Goal: Check status: Check status

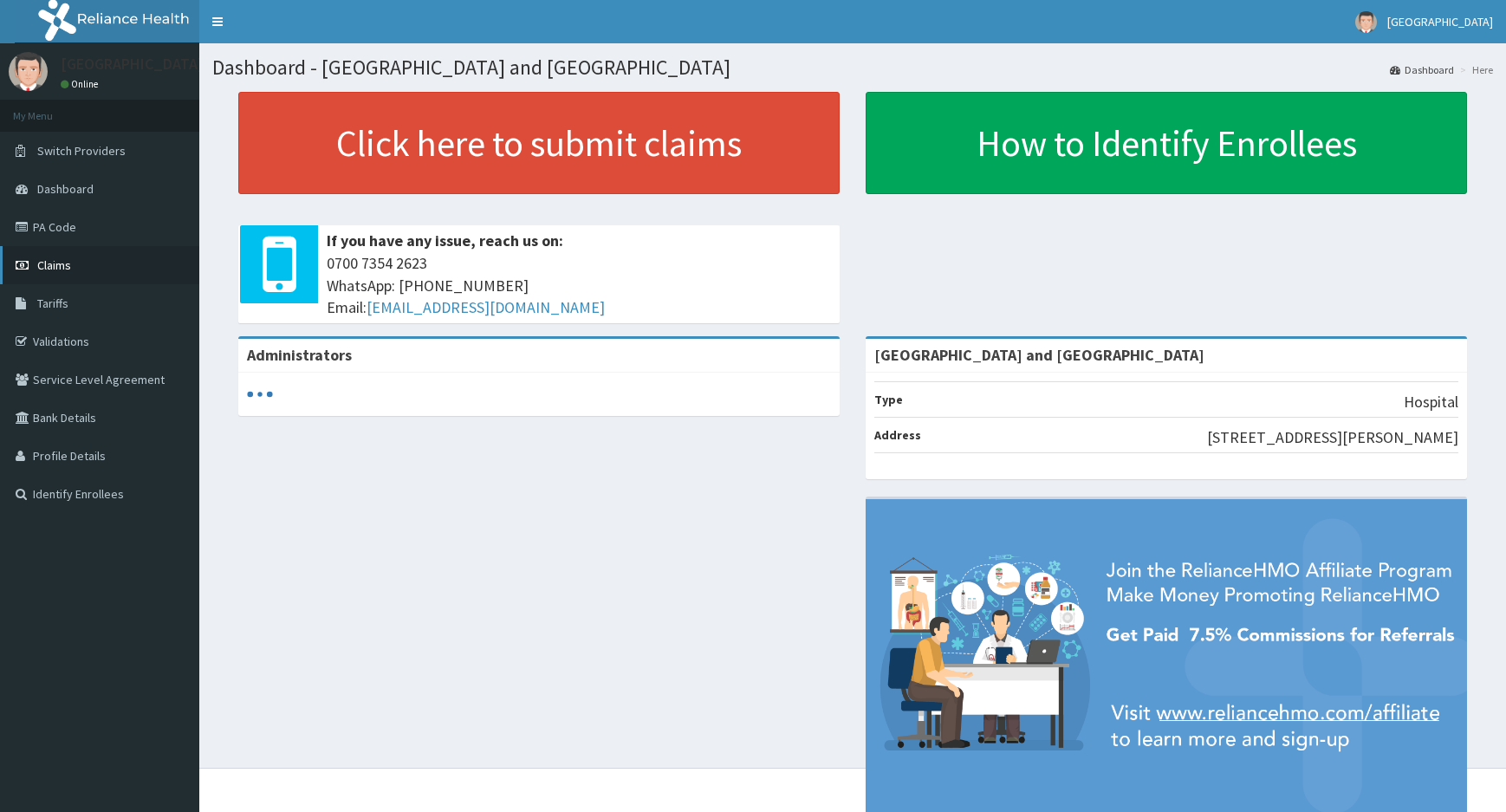
click at [54, 269] on span "Claims" at bounding box center [53, 265] width 34 height 15
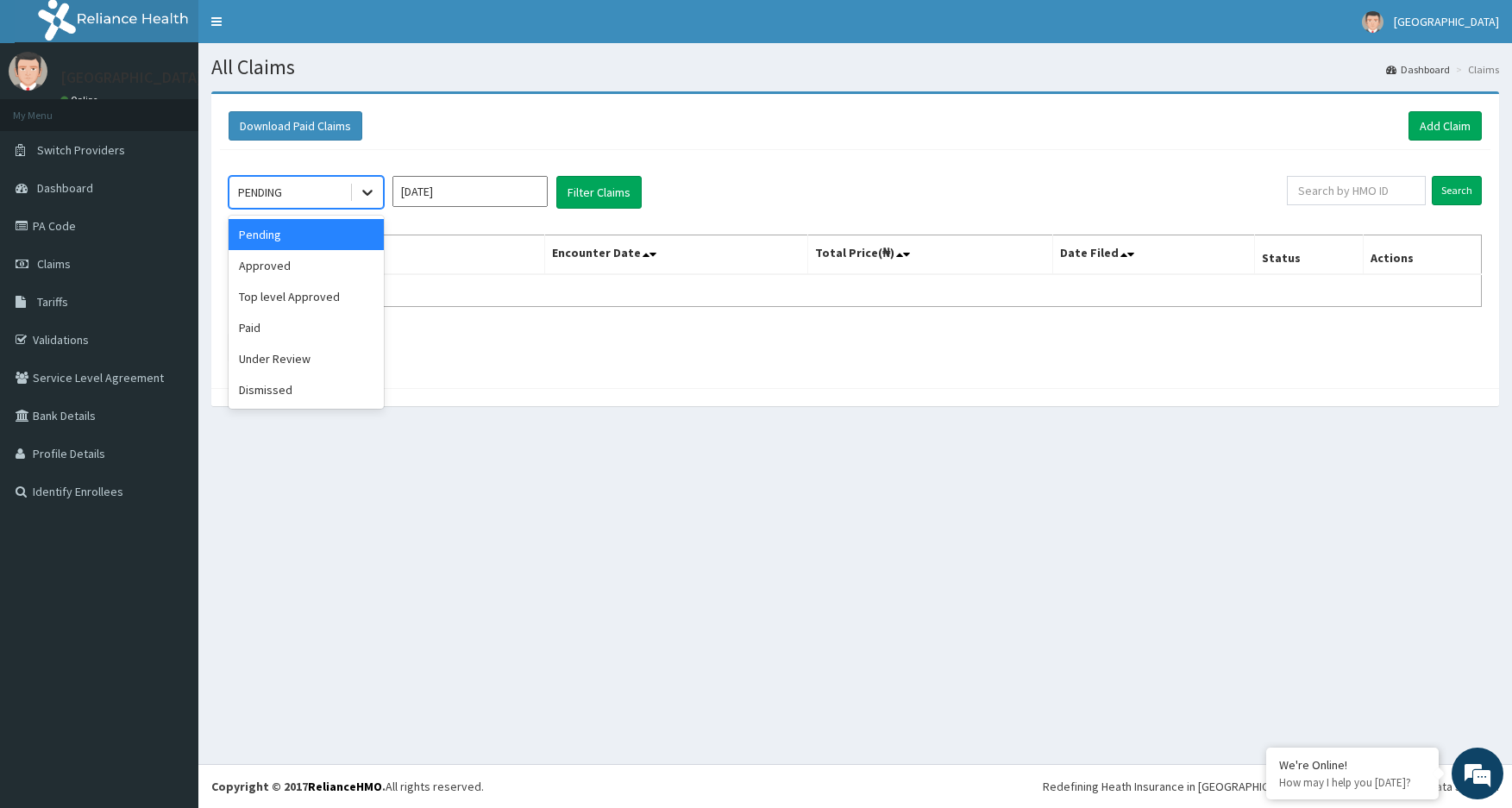
click at [380, 188] on div at bounding box center [367, 192] width 31 height 31
click at [345, 254] on div "Approved" at bounding box center [306, 265] width 155 height 31
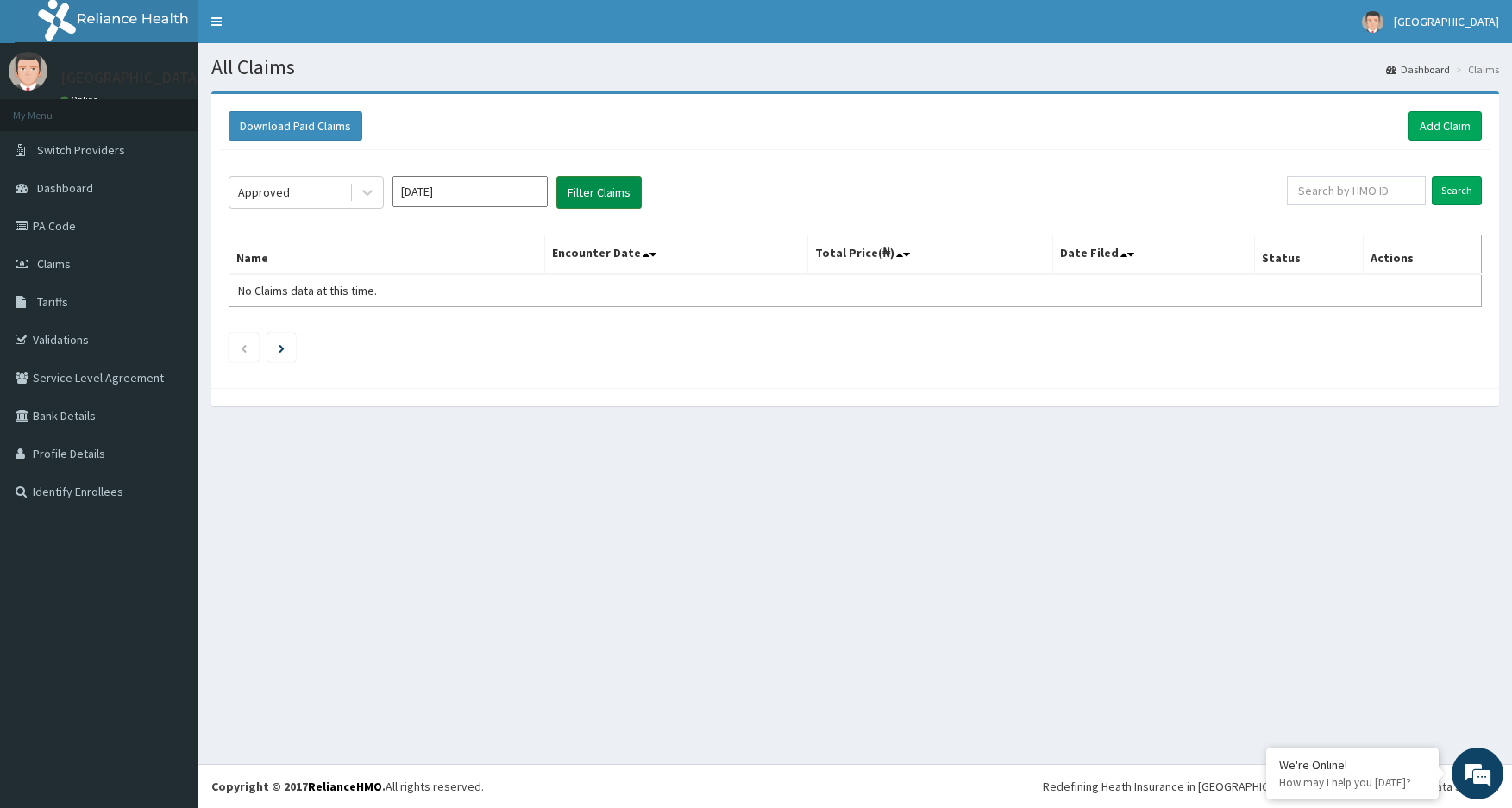
click at [599, 187] on button "Filter Claims" at bounding box center [599, 192] width 86 height 32
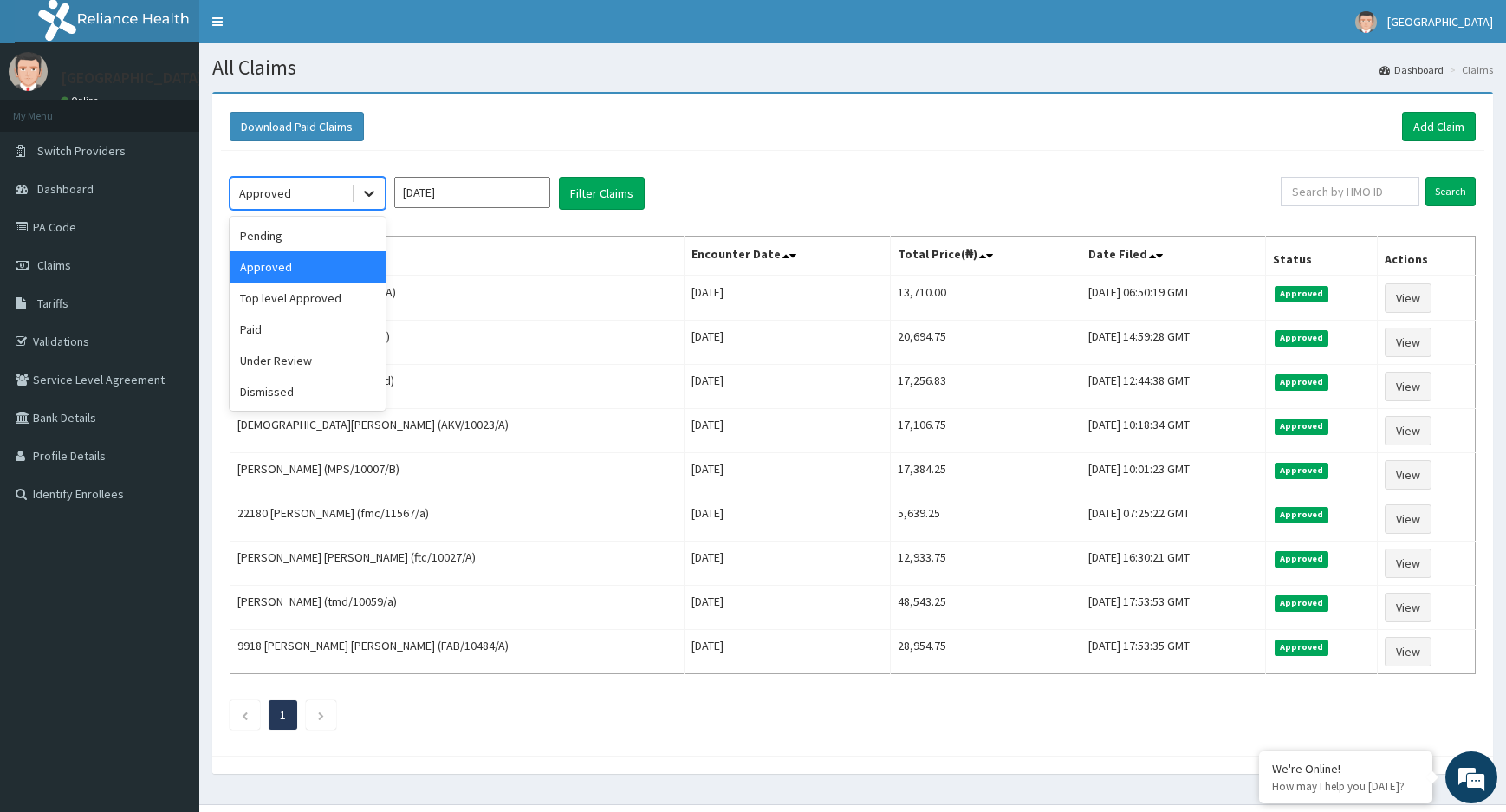
click at [369, 188] on icon at bounding box center [369, 193] width 17 height 17
click at [313, 287] on div "Top level Approved" at bounding box center [307, 298] width 156 height 31
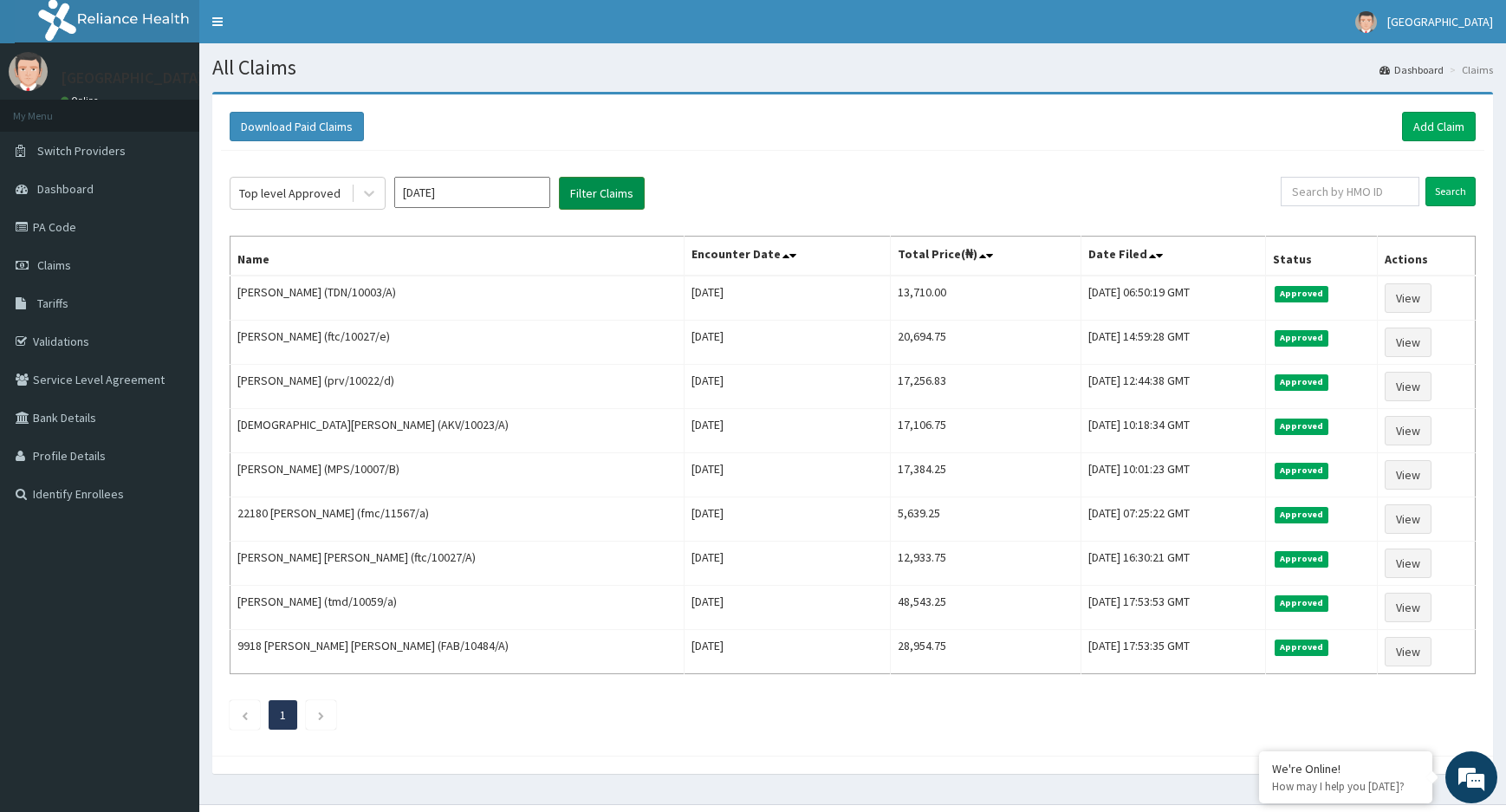
click at [593, 197] on button "Filter Claims" at bounding box center [602, 193] width 86 height 33
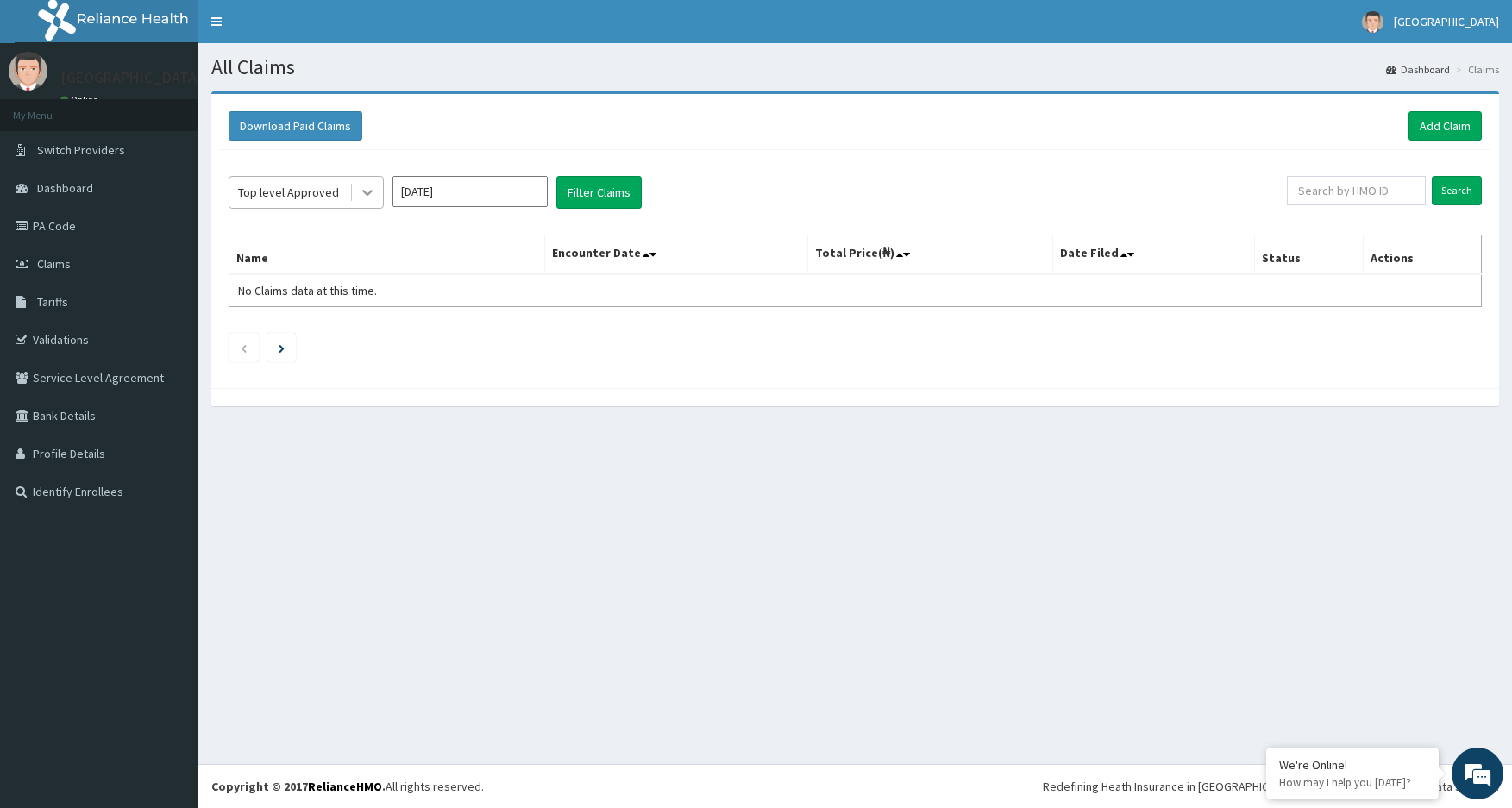
click at [368, 190] on icon at bounding box center [367, 192] width 17 height 17
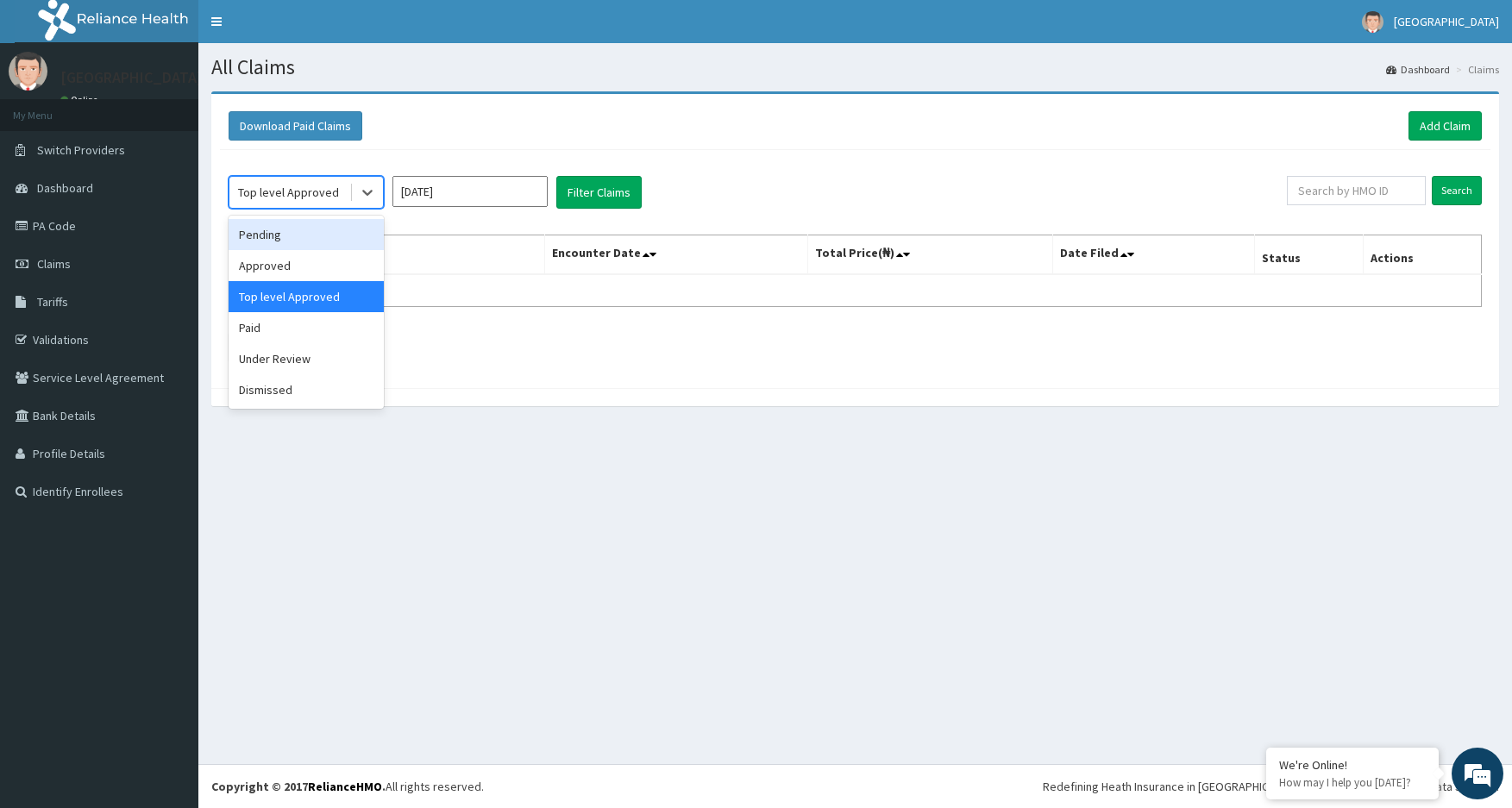
click at [331, 234] on div "Pending" at bounding box center [306, 234] width 155 height 31
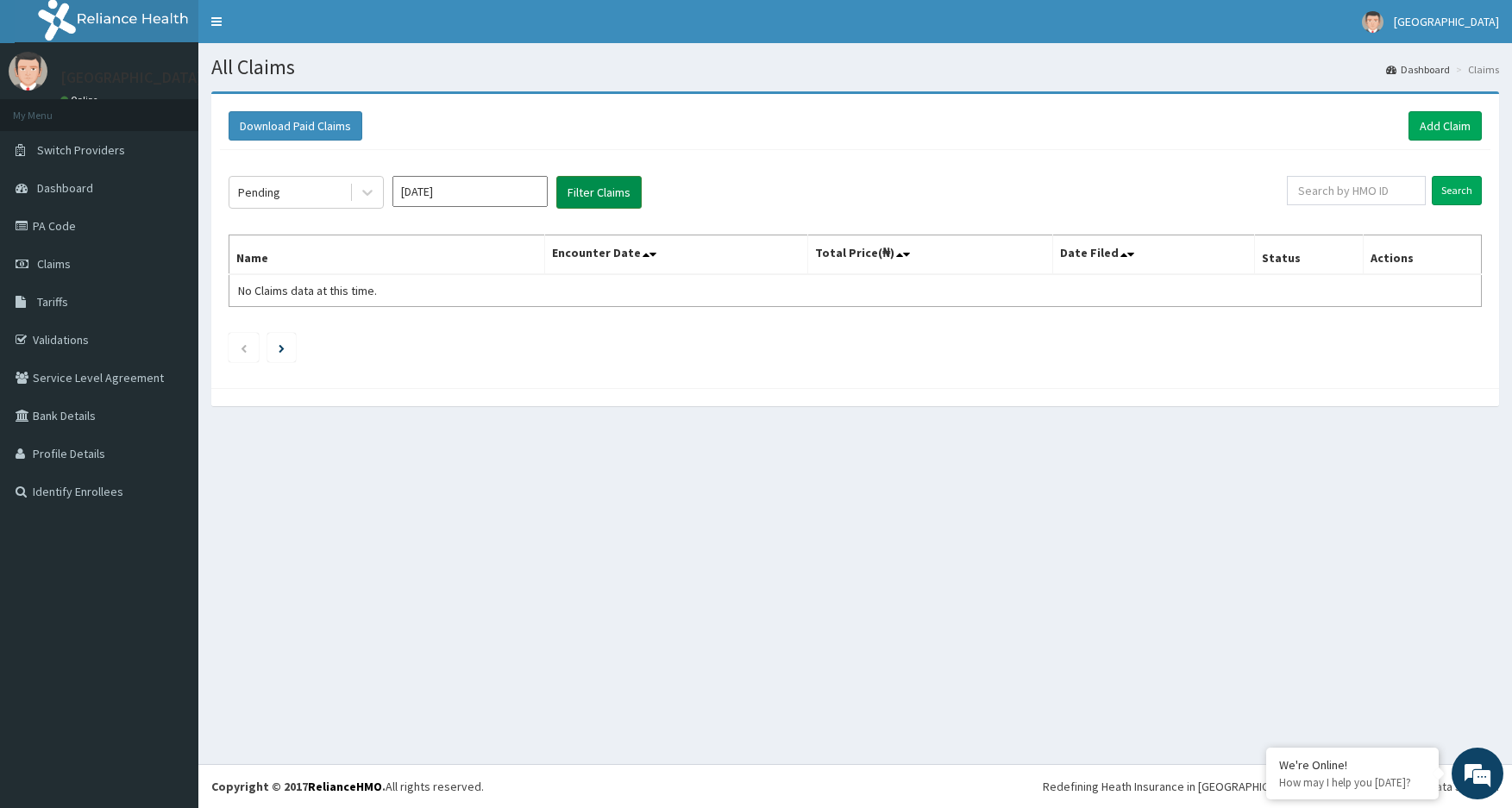
click at [599, 192] on button "Filter Claims" at bounding box center [599, 192] width 86 height 32
click at [370, 198] on icon at bounding box center [367, 192] width 17 height 17
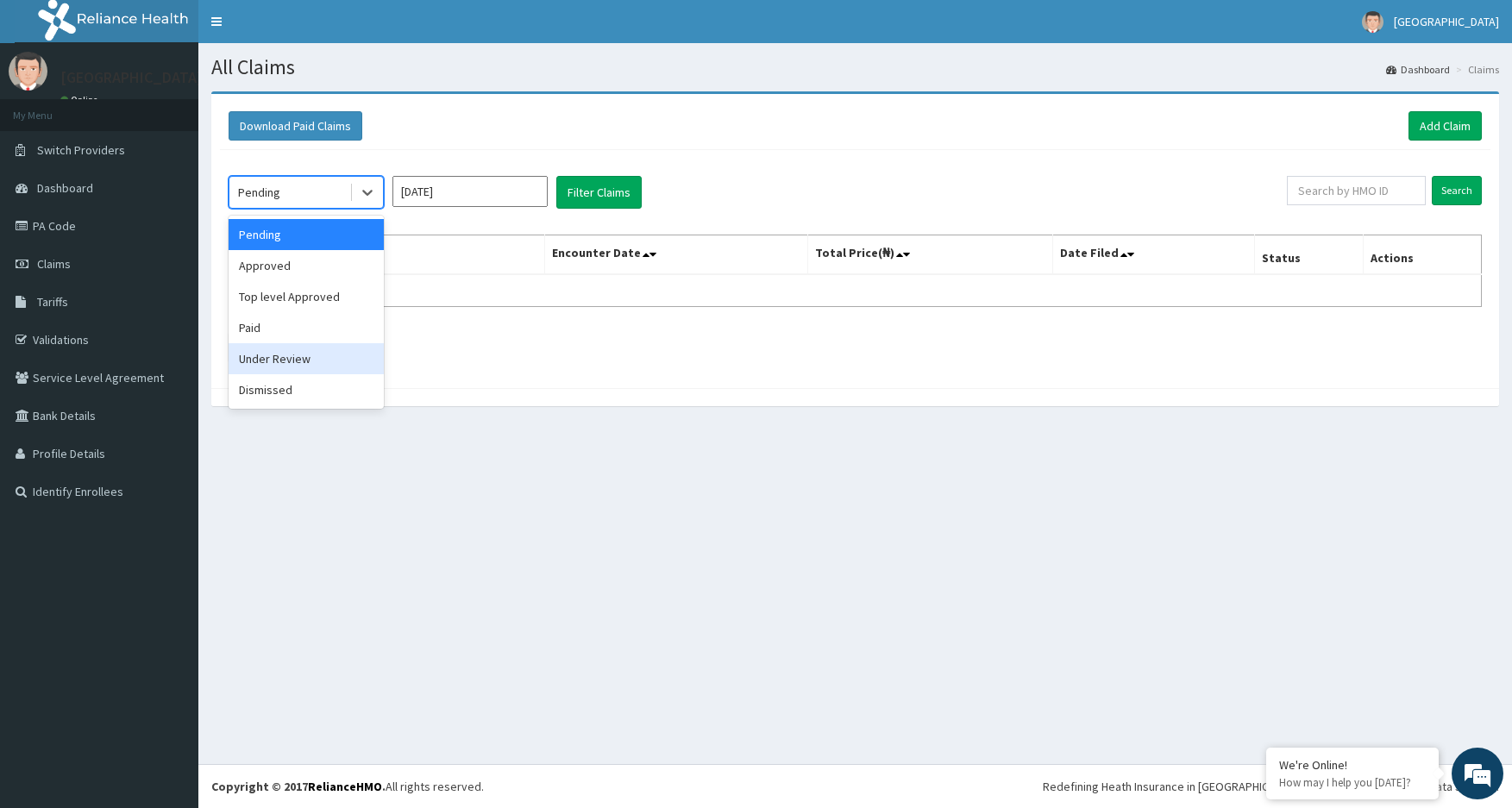
click at [327, 357] on div "Under Review" at bounding box center [306, 358] width 155 height 31
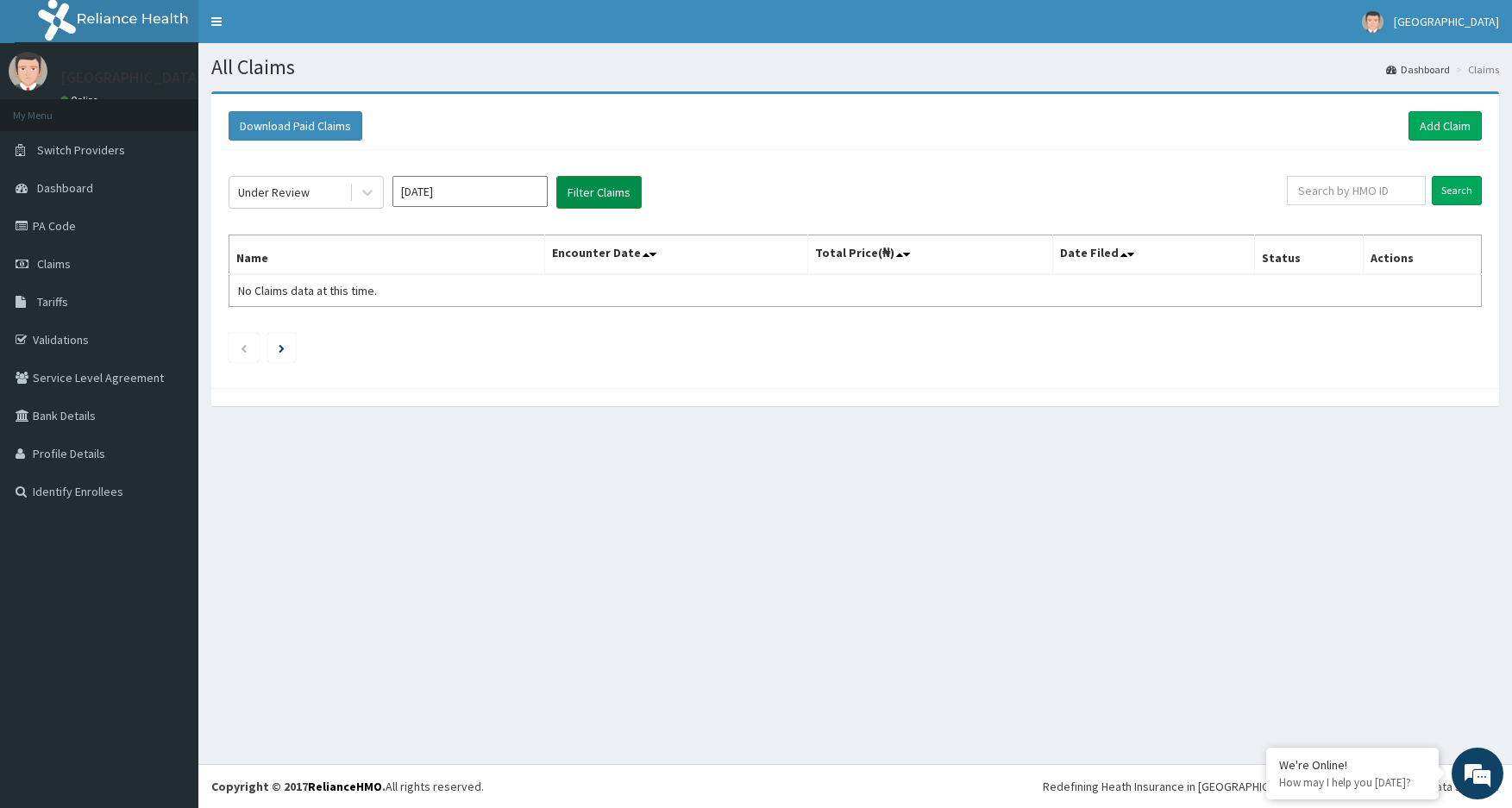
click at [576, 192] on button "Filter Claims" at bounding box center [599, 192] width 86 height 32
click at [605, 197] on button "Filter Claims" at bounding box center [599, 192] width 86 height 32
